Goal: Task Accomplishment & Management: Use online tool/utility

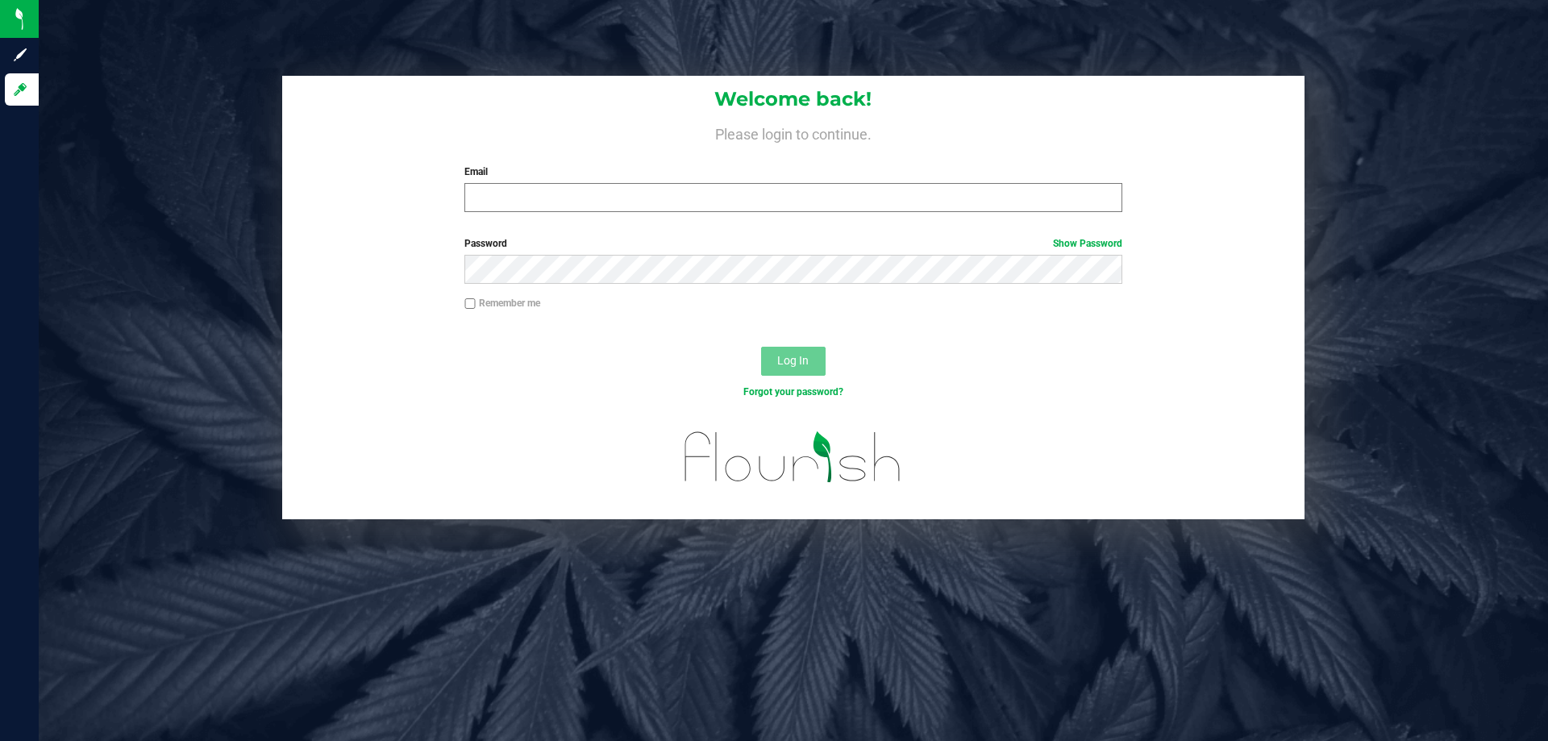
click at [703, 185] on div "Email Required Please format your email correctly." at bounding box center [792, 188] width 681 height 48
click at [706, 184] on input "Email" at bounding box center [792, 197] width 657 height 29
type input "[EMAIL_ADDRESS][DOMAIN_NAME]"
click at [761, 347] on button "Log In" at bounding box center [793, 361] width 65 height 29
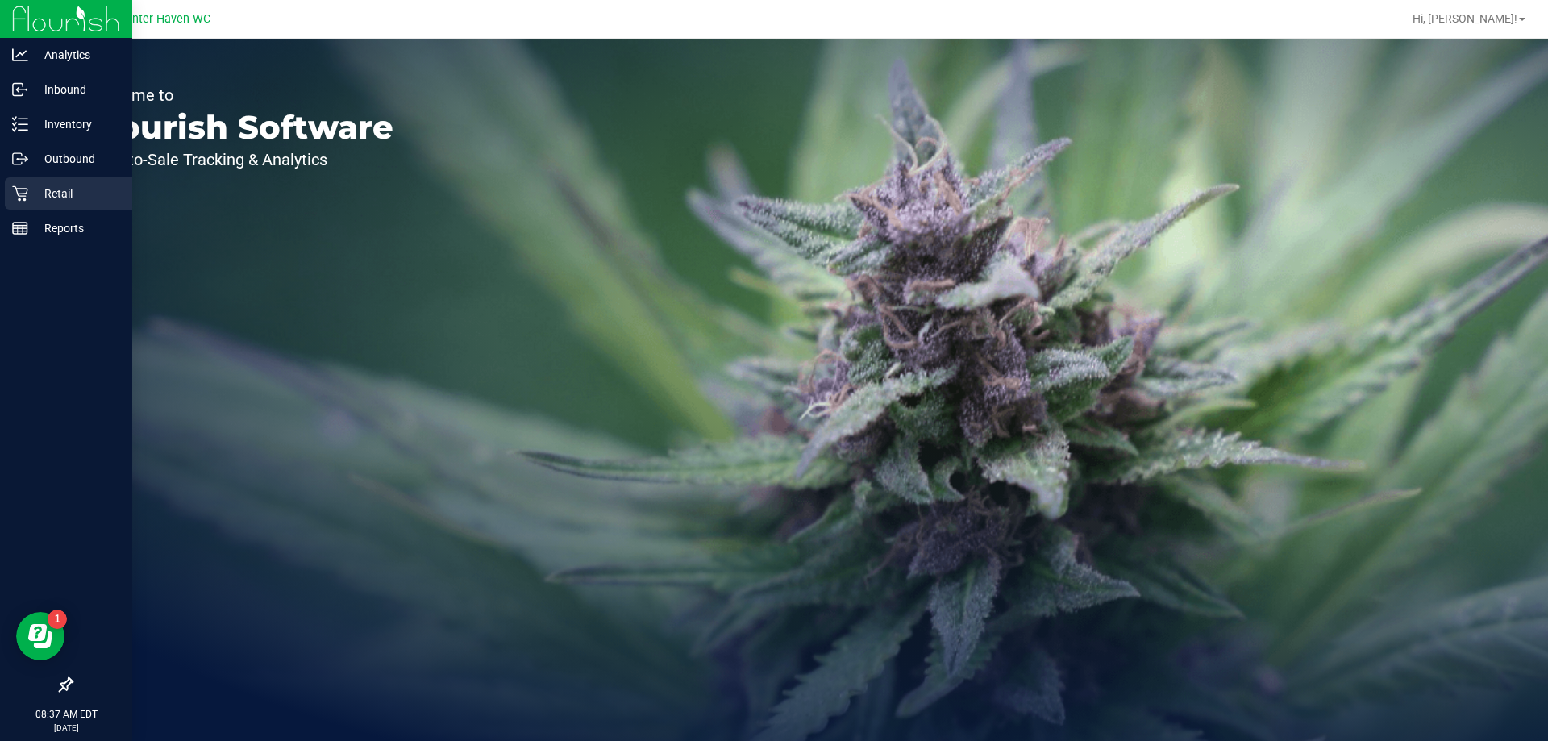
click at [55, 185] on p "Retail" at bounding box center [76, 193] width 97 height 19
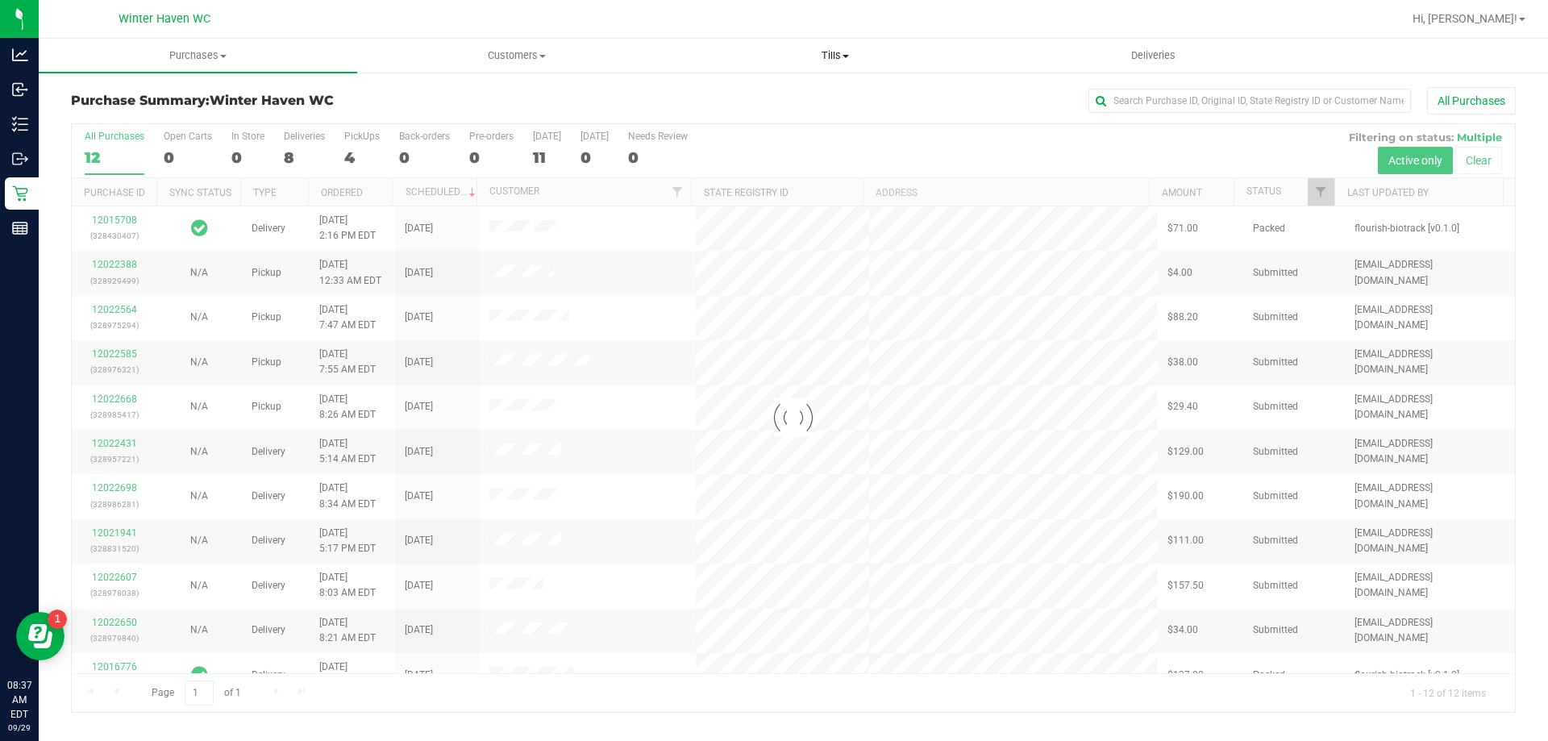
click at [848, 51] on span "Tills" at bounding box center [835, 55] width 317 height 15
click at [777, 98] on span "Manage tills" at bounding box center [730, 97] width 109 height 14
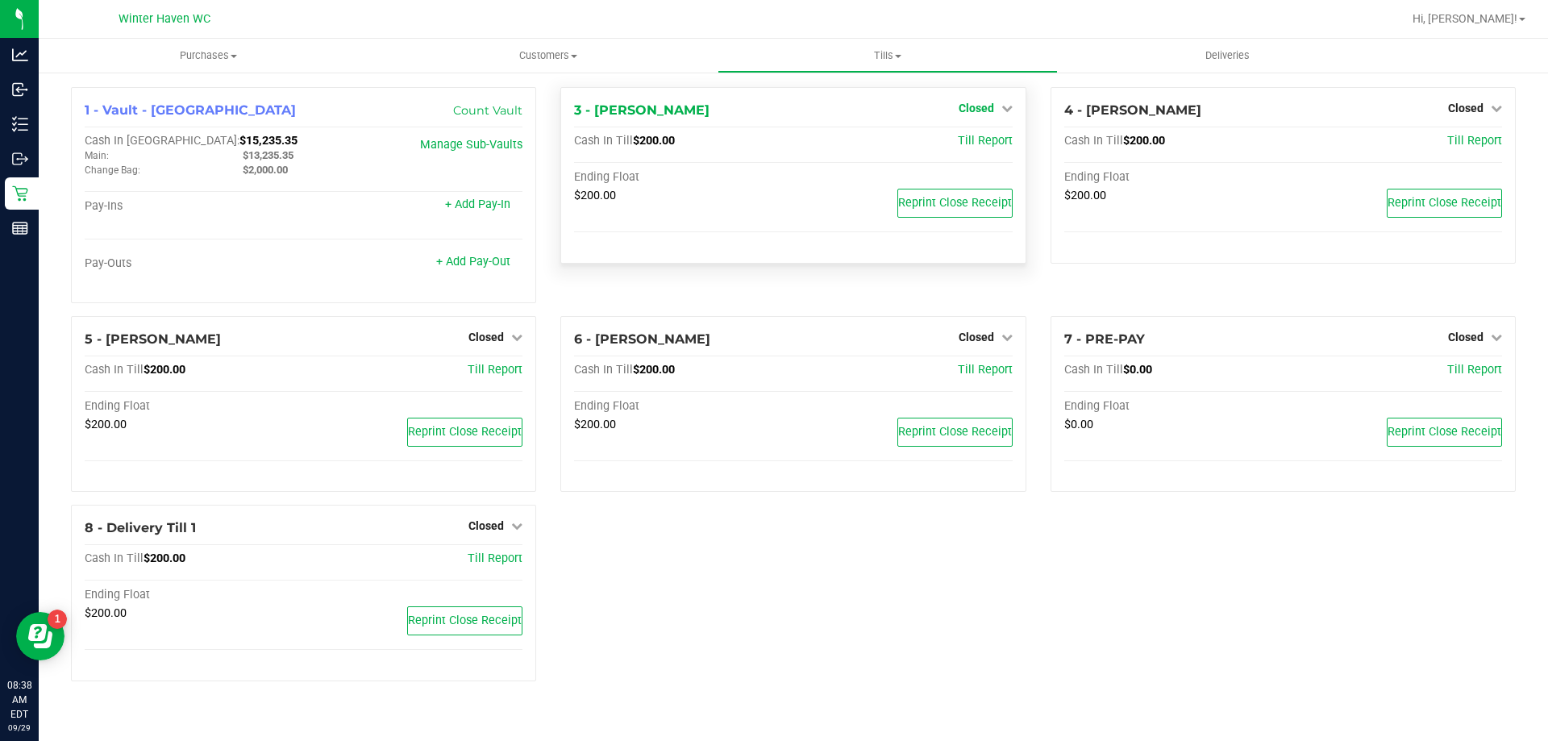
click at [999, 107] on link "Closed" at bounding box center [986, 108] width 54 height 13
click at [989, 140] on link "Open Till" at bounding box center [976, 141] width 43 height 13
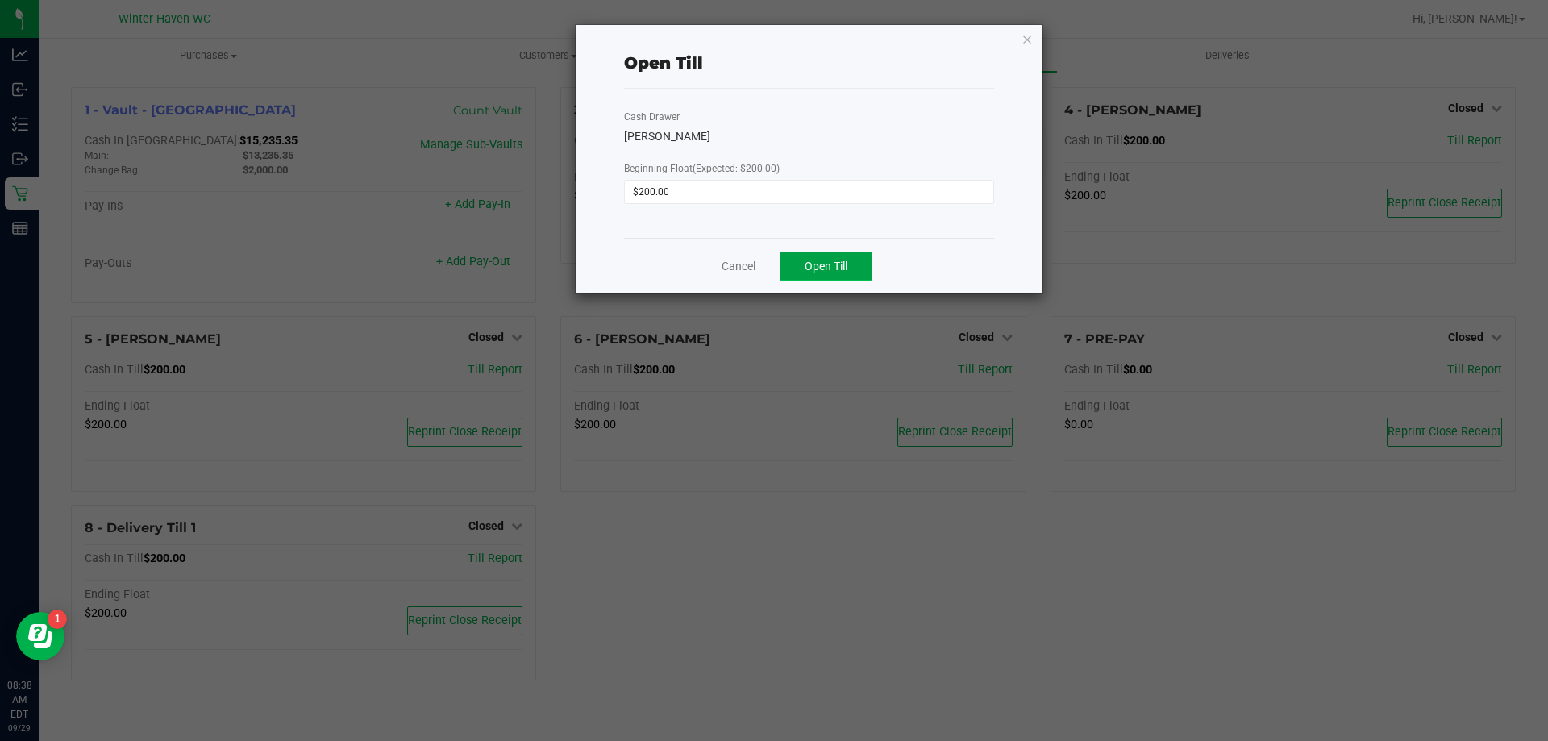
click at [832, 264] on span "Open Till" at bounding box center [826, 266] width 43 height 13
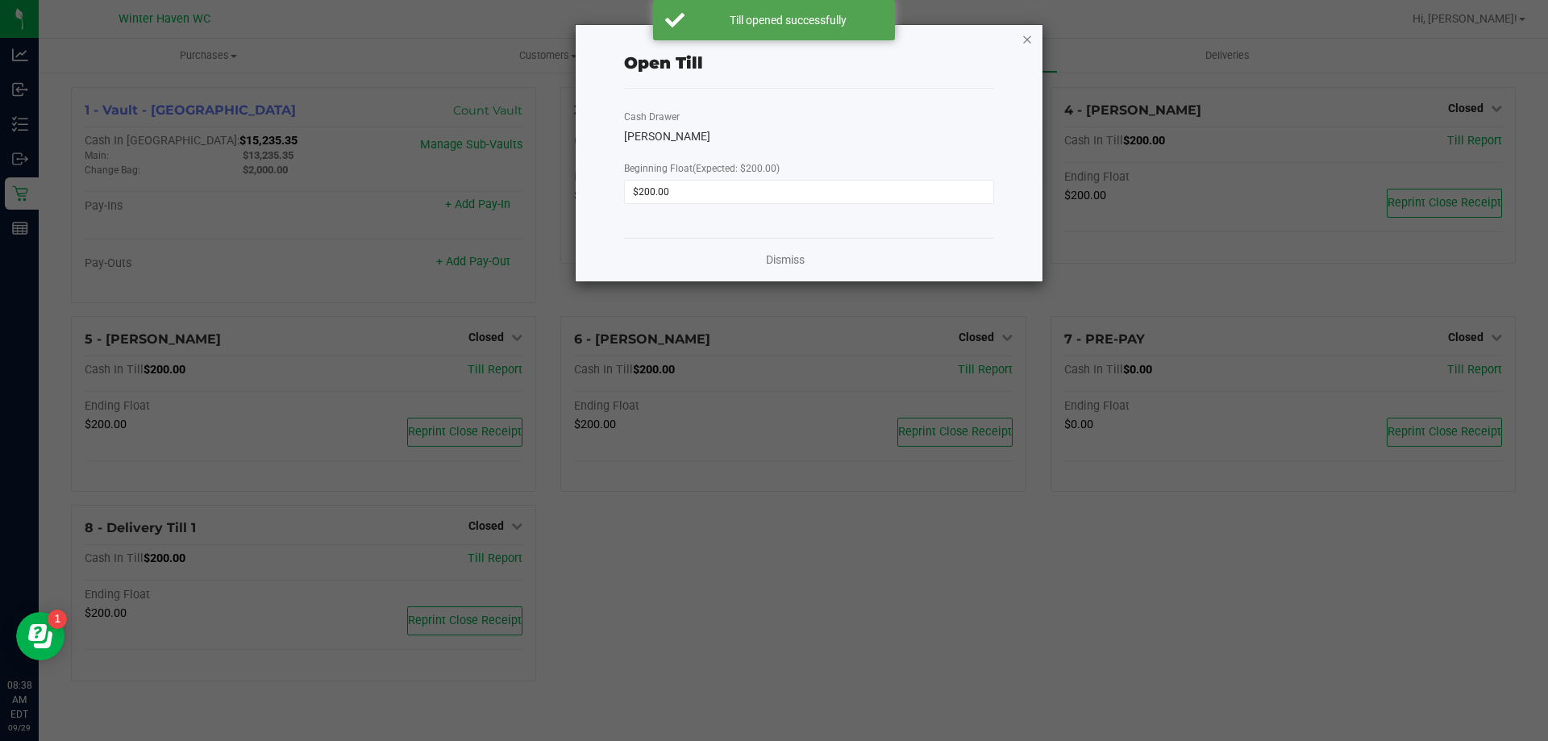
click at [1030, 39] on icon "button" at bounding box center [1027, 38] width 11 height 19
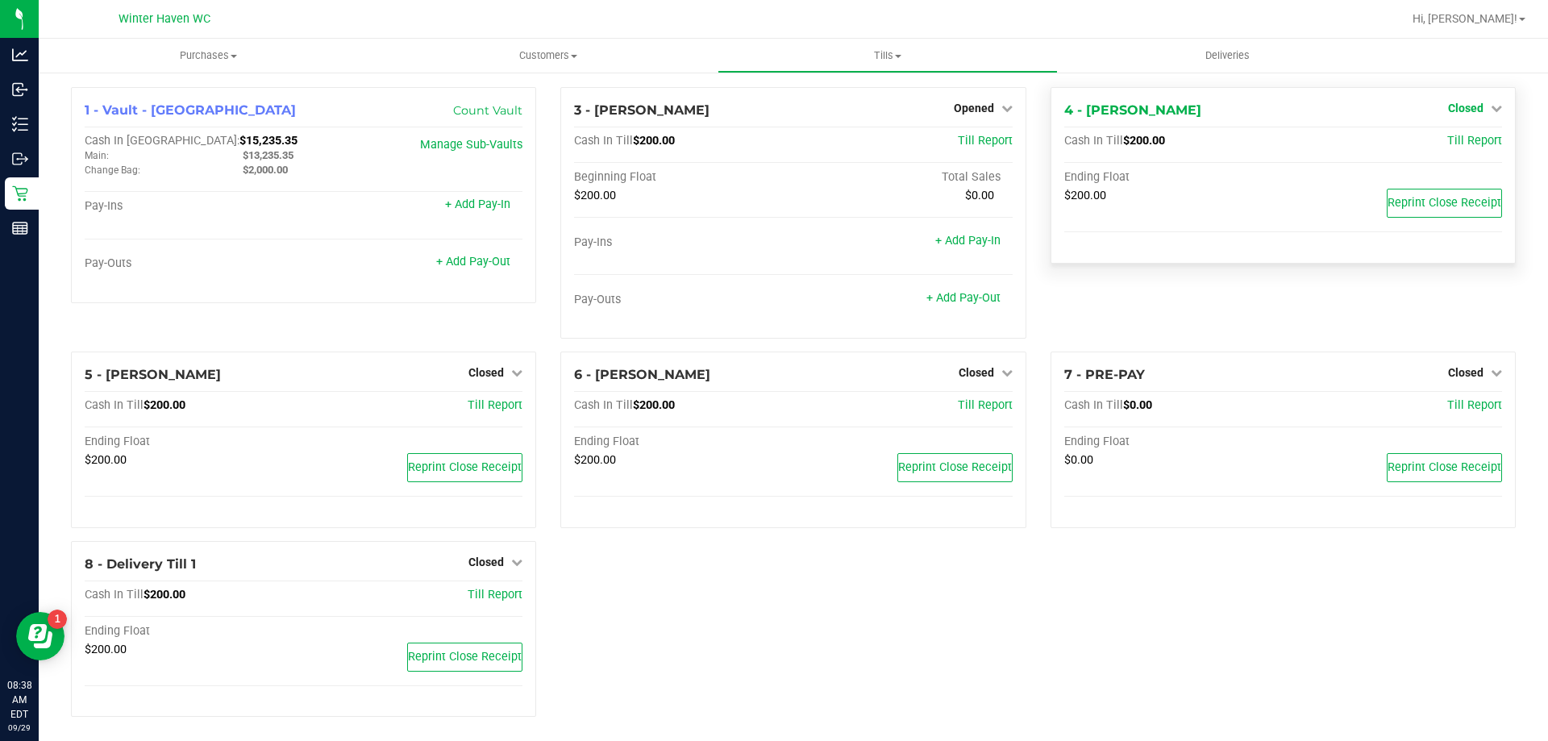
click at [1460, 106] on span "Closed" at bounding box center [1465, 108] width 35 height 13
click at [1465, 141] on link "Open Till" at bounding box center [1465, 141] width 43 height 13
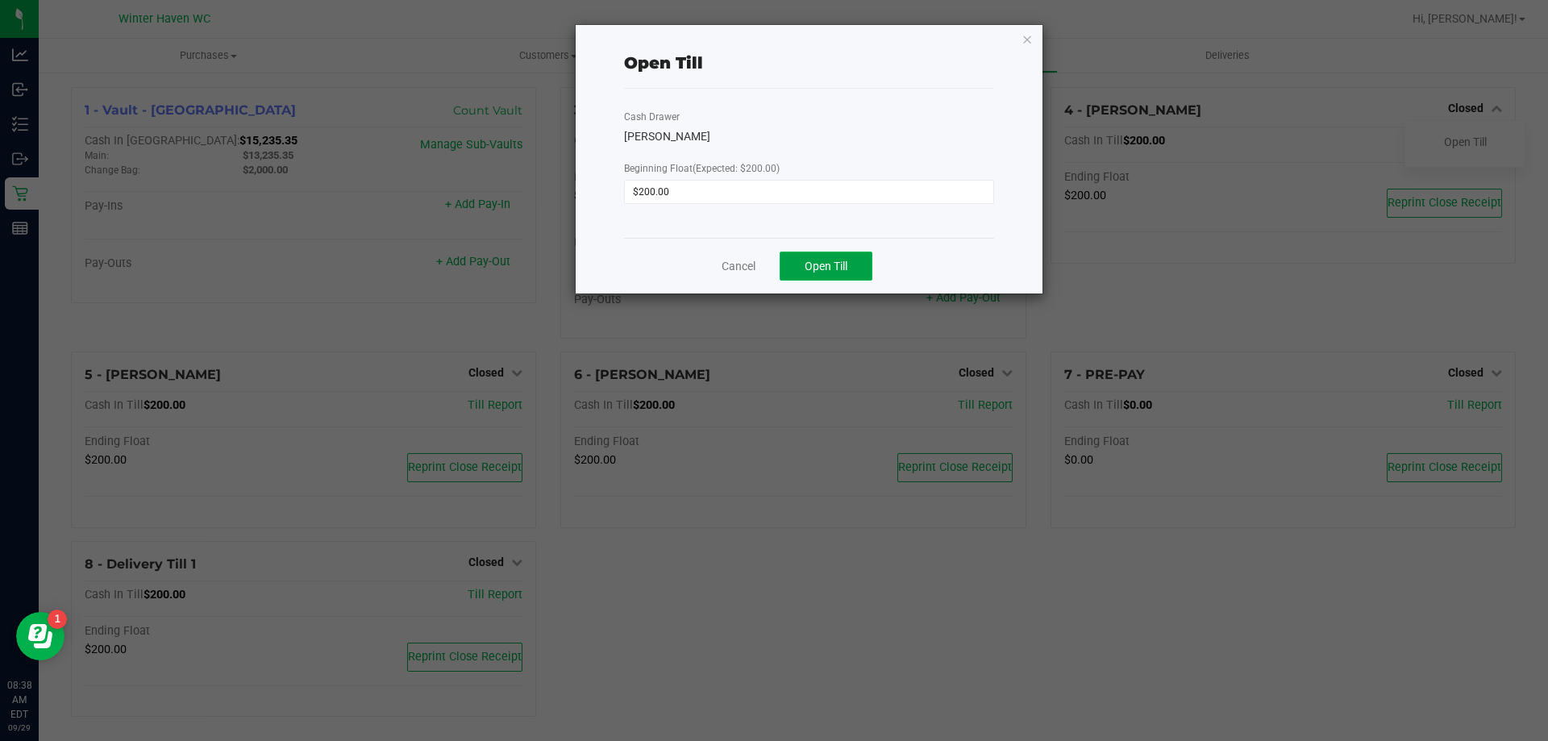
click at [815, 262] on span "Open Till" at bounding box center [826, 266] width 43 height 13
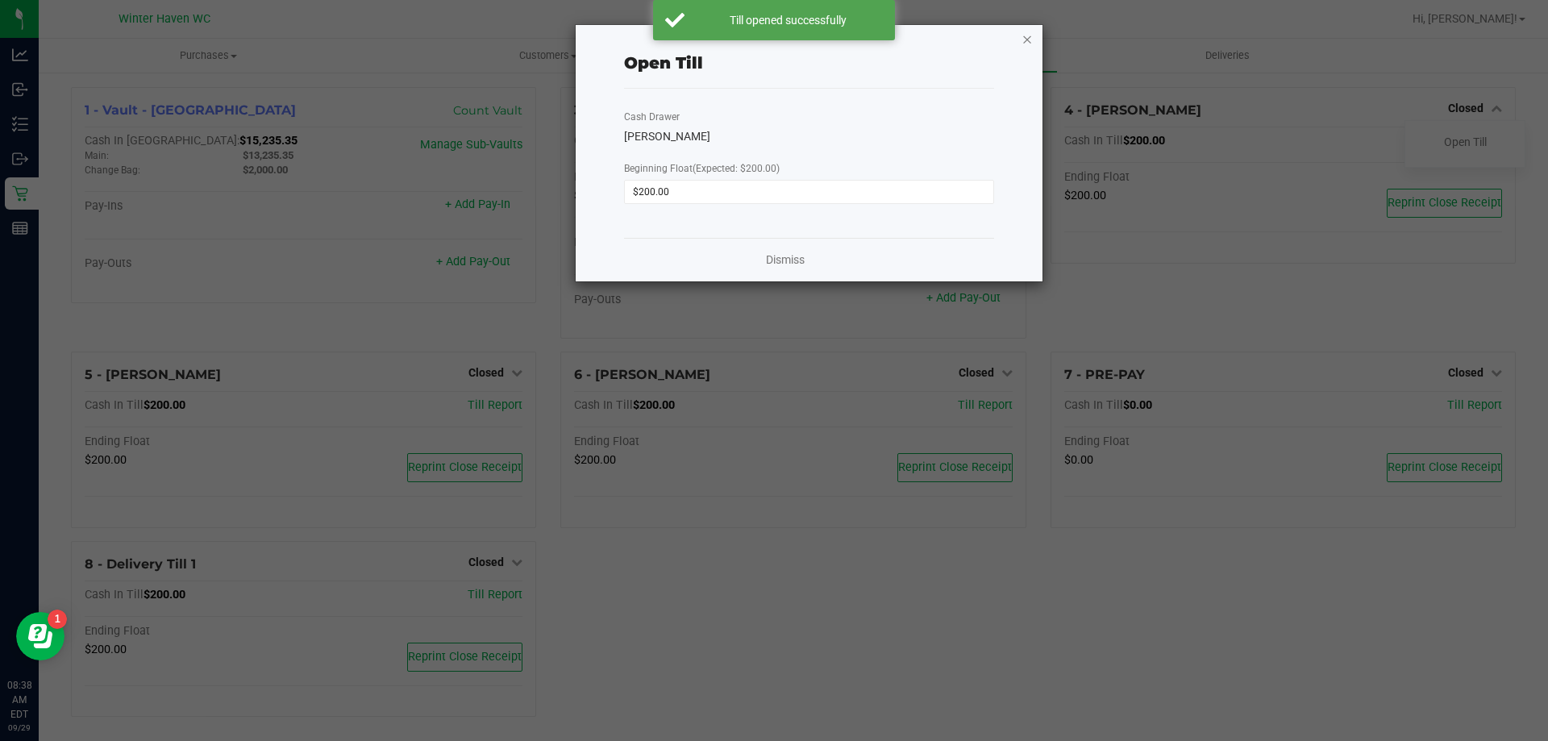
click at [1025, 37] on icon "button" at bounding box center [1027, 38] width 11 height 19
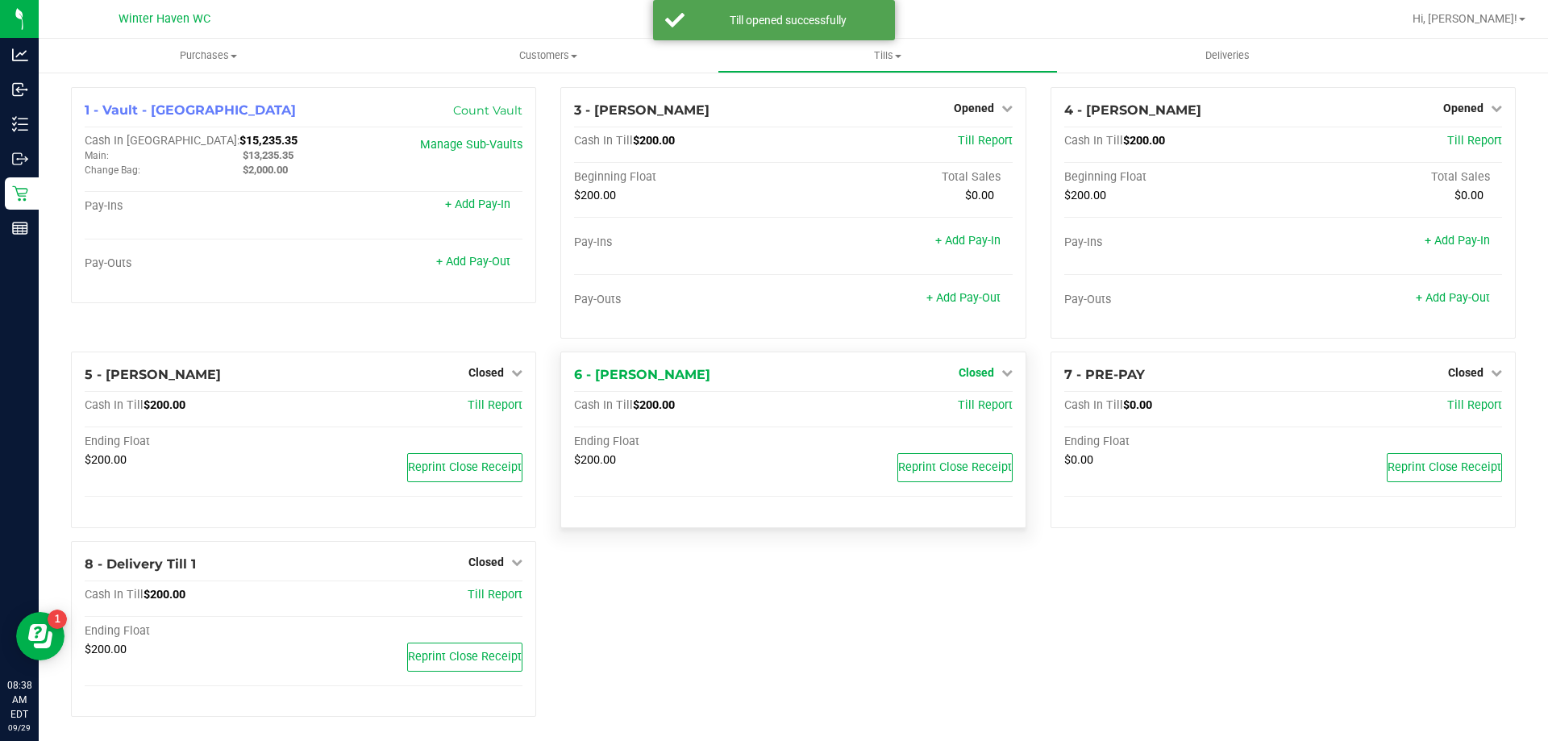
click at [977, 368] on span "Closed" at bounding box center [976, 372] width 35 height 13
click at [970, 406] on link "Open Till" at bounding box center [976, 406] width 43 height 13
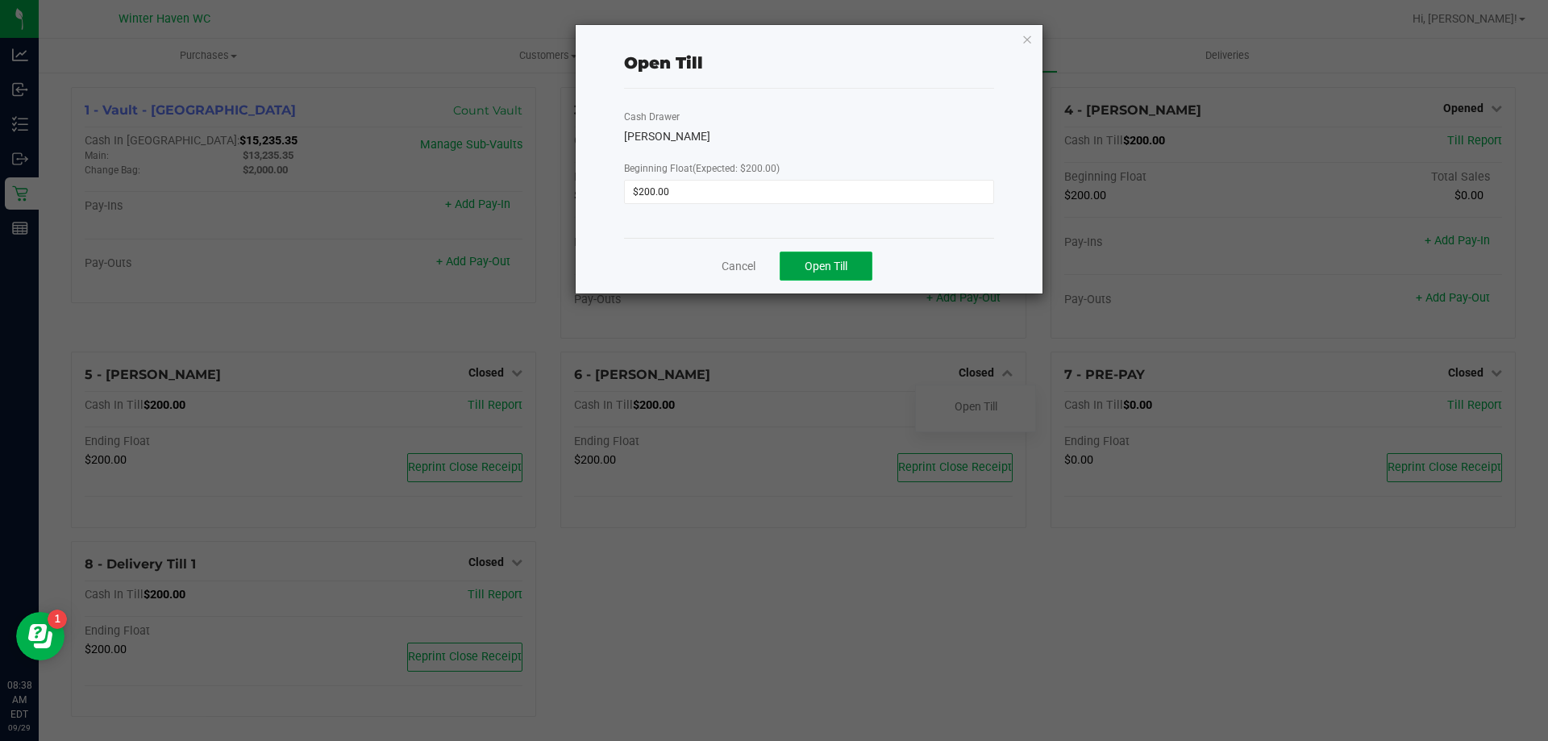
click at [852, 257] on button "Open Till" at bounding box center [826, 266] width 93 height 29
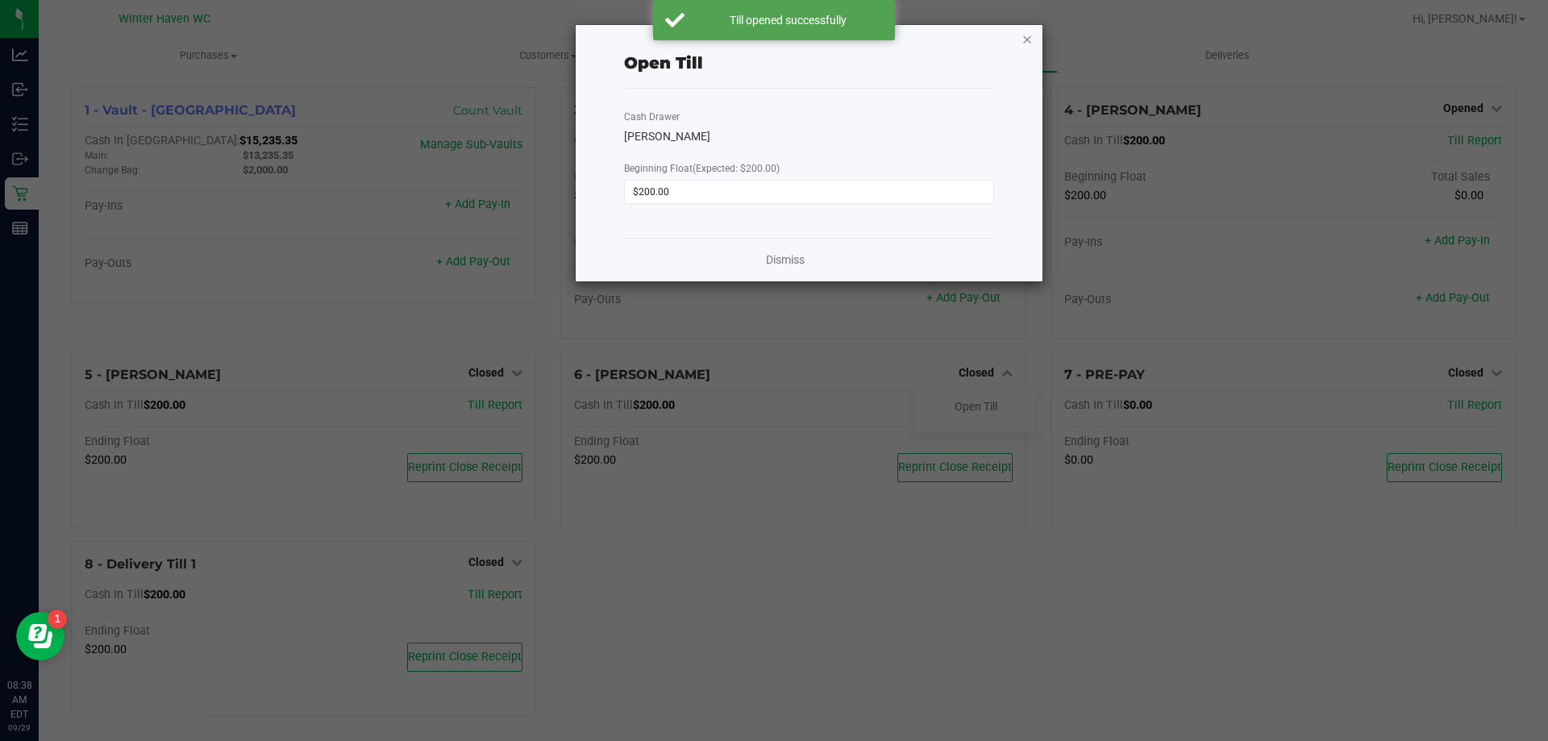
click at [1027, 39] on icon "button" at bounding box center [1027, 38] width 11 height 19
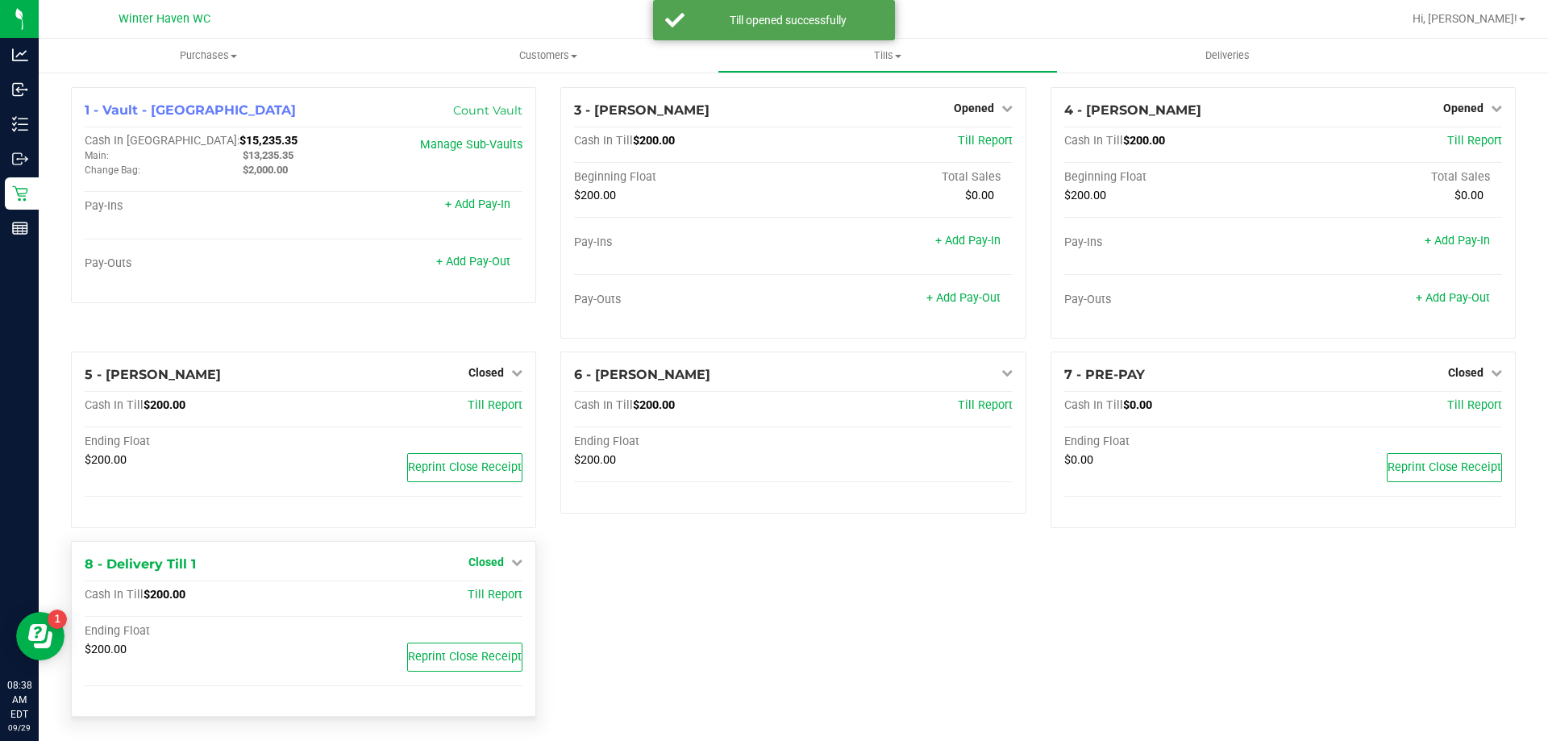
click at [494, 560] on span "Closed" at bounding box center [485, 562] width 35 height 13
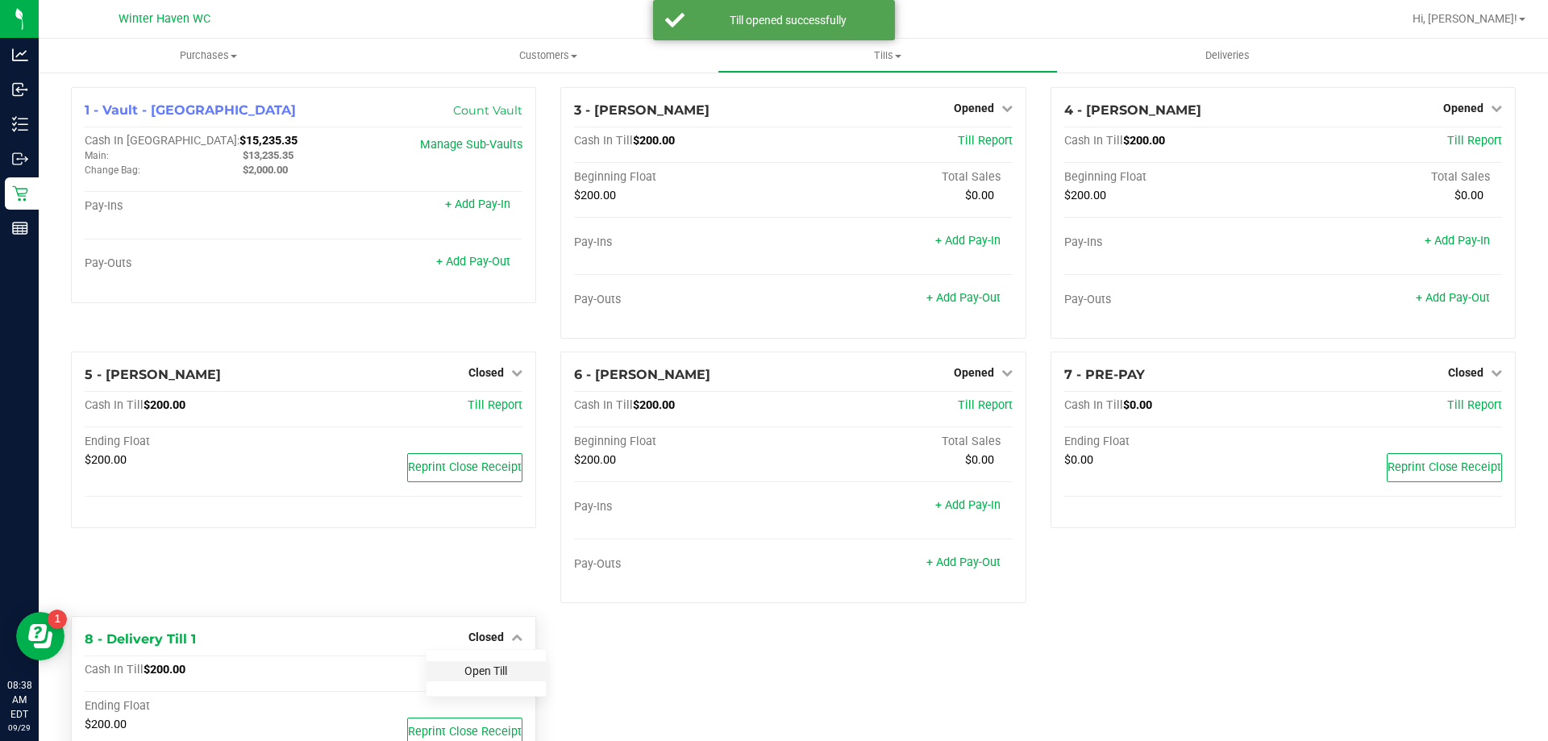
click at [491, 670] on link "Open Till" at bounding box center [485, 670] width 43 height 13
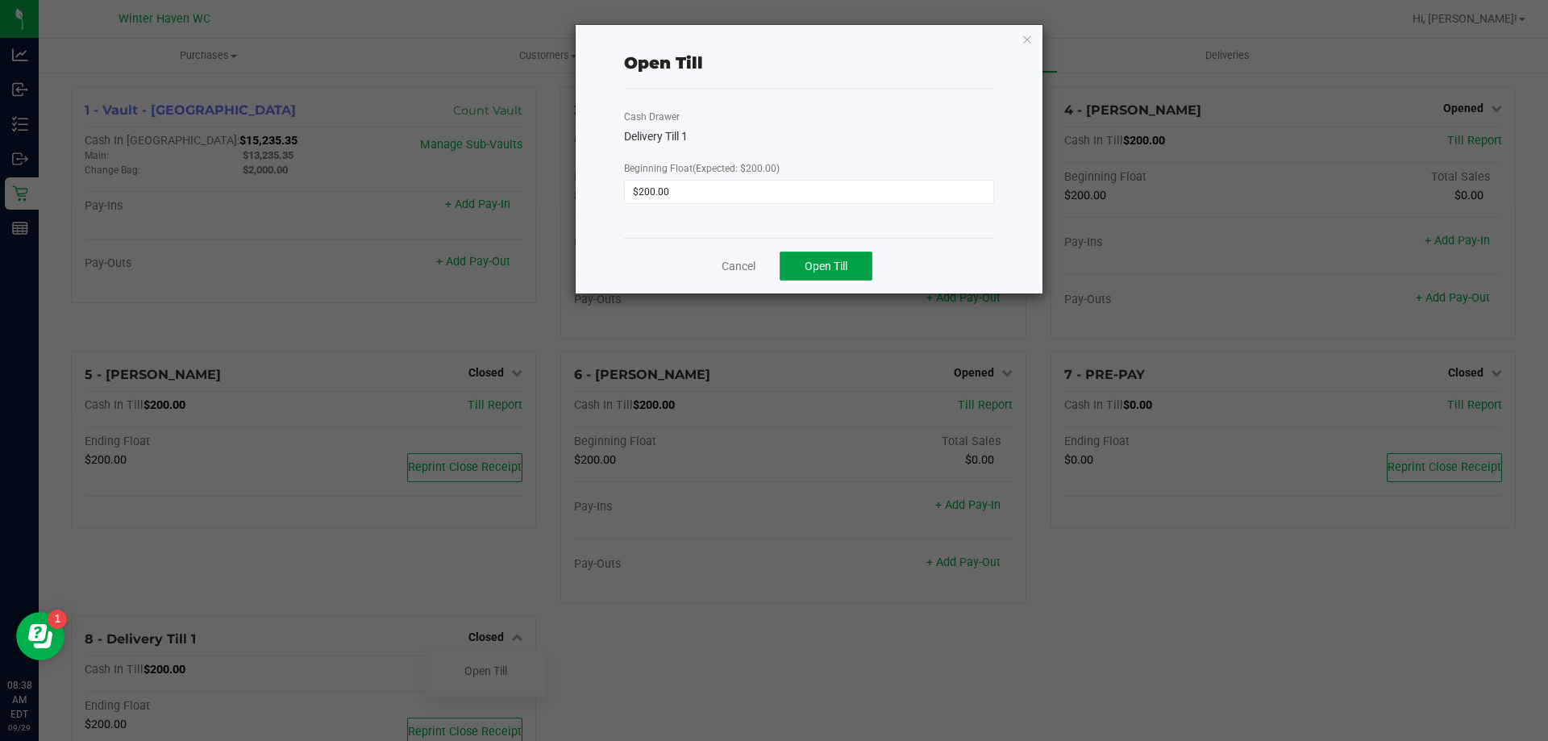
click at [809, 263] on span "Open Till" at bounding box center [826, 266] width 43 height 13
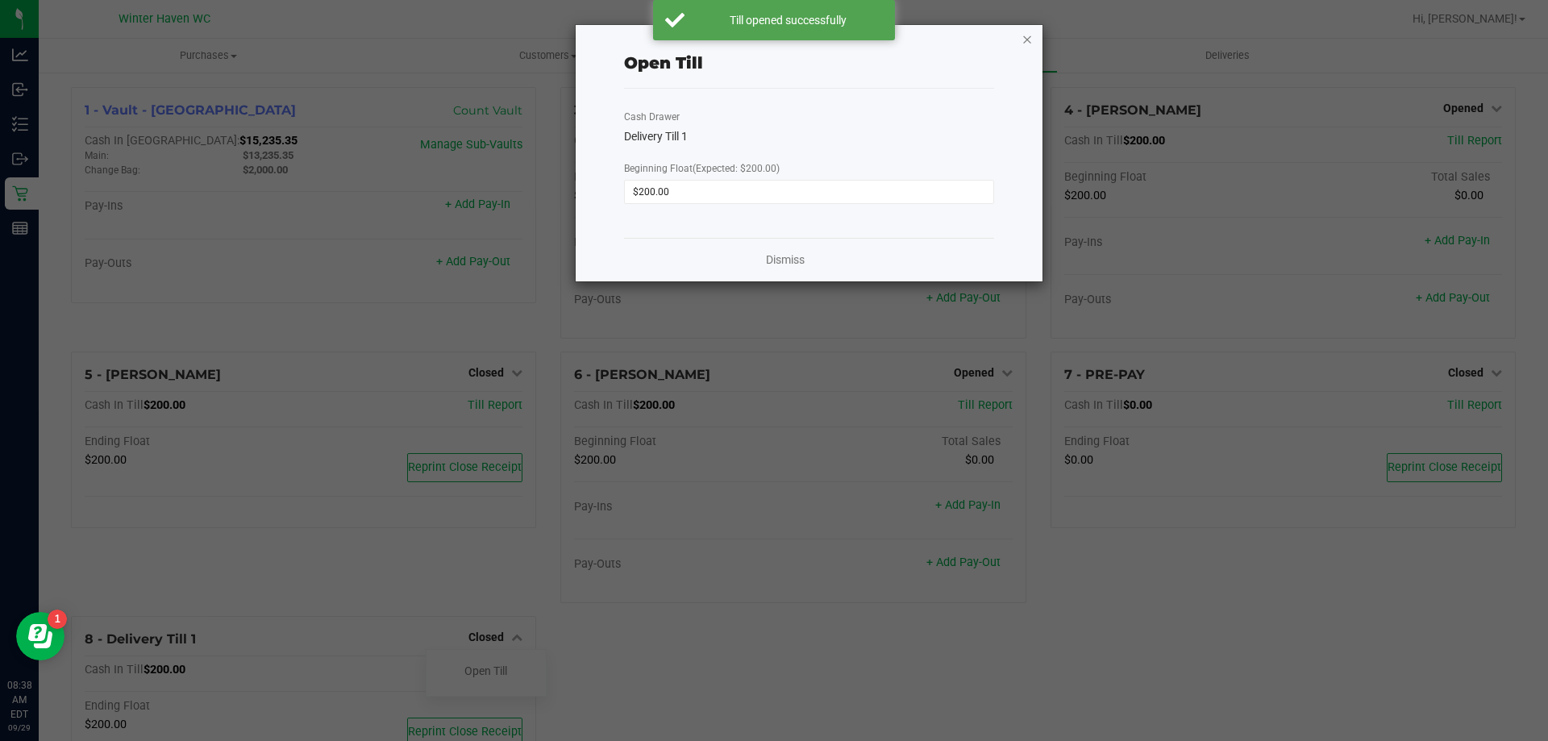
click at [1028, 40] on icon "button" at bounding box center [1027, 38] width 11 height 19
